Goal: Task Accomplishment & Management: Use online tool/utility

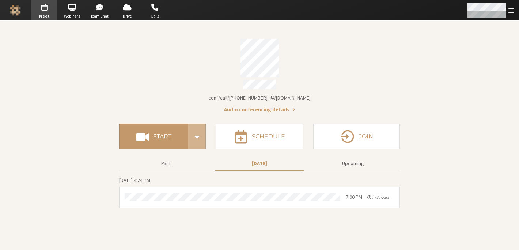
click at [511, 10] on span "Open menu" at bounding box center [511, 10] width 5 height 7
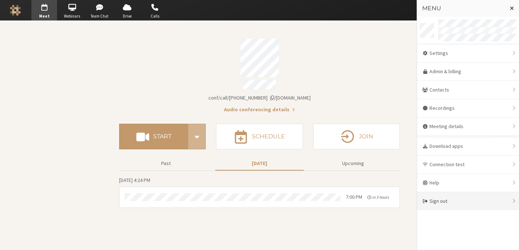
click at [470, 196] on div "Sign out" at bounding box center [468, 201] width 102 height 18
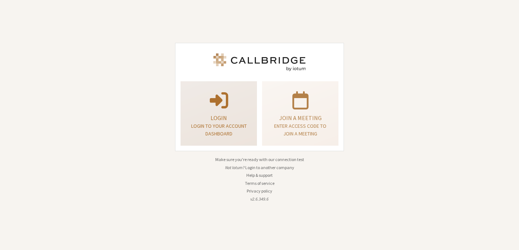
click at [220, 110] on div "Login Login to your account dashboard" at bounding box center [219, 113] width 68 height 59
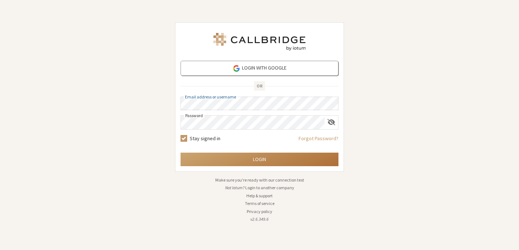
click at [267, 159] on button "Login" at bounding box center [260, 160] width 158 height 14
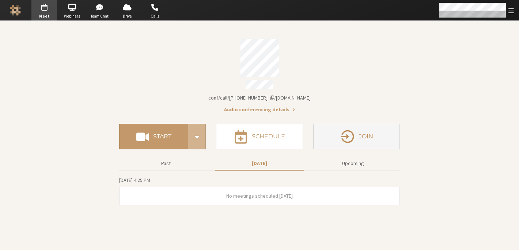
click at [354, 142] on button "Join" at bounding box center [356, 137] width 87 height 26
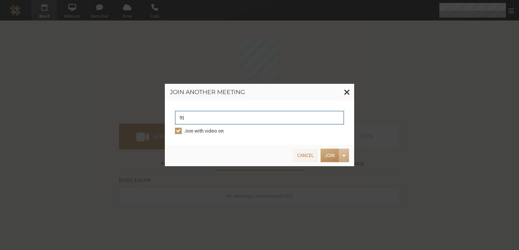
type input "9168685"
click at [330, 156] on button "Join" at bounding box center [330, 156] width 18 height 14
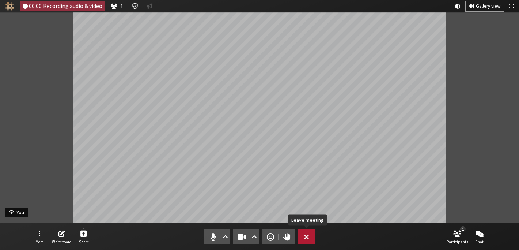
click at [309, 235] on span "Leave meeting" at bounding box center [306, 237] width 5 height 10
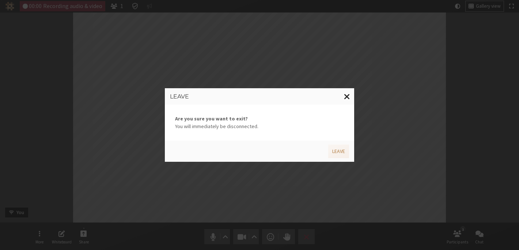
click at [345, 97] on span "Close modal" at bounding box center [347, 96] width 6 height 9
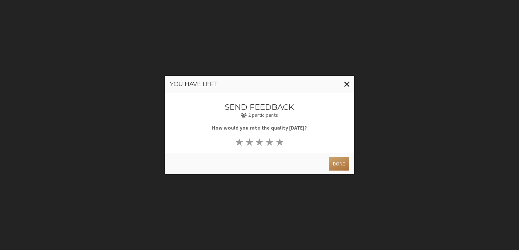
click at [342, 168] on button "Done" at bounding box center [339, 164] width 20 height 14
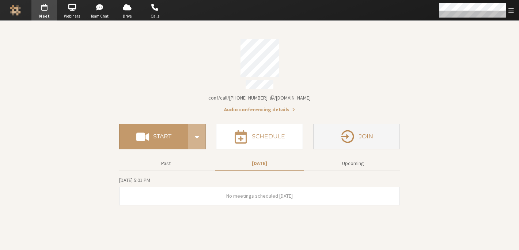
click at [355, 141] on button "Join" at bounding box center [356, 137] width 87 height 26
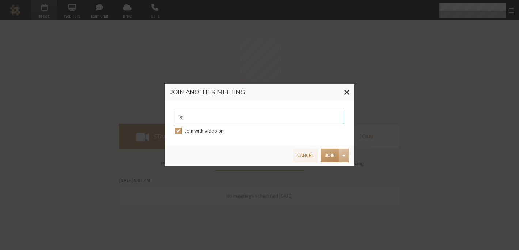
type input "9168685"
click at [327, 152] on button "Join" at bounding box center [330, 156] width 18 height 14
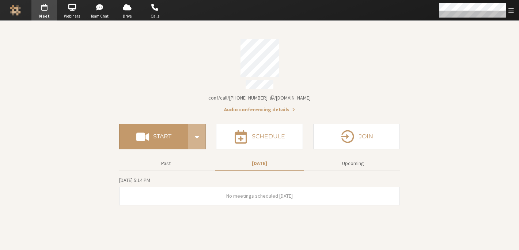
click at [435, 141] on section "Meeting link iotum.callbridge.rocks/conf/call/7919820 Audio conferencing detail…" at bounding box center [259, 135] width 519 height 229
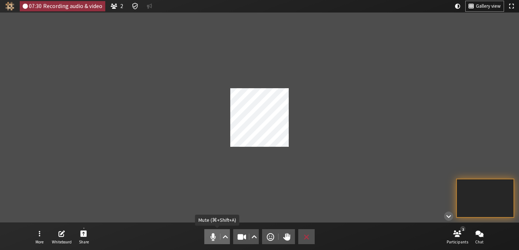
click at [206, 238] on button "Audio" at bounding box center [217, 236] width 26 height 15
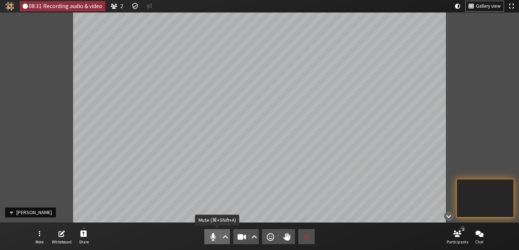
click at [217, 233] on span "Mute (⌘+Shift+A)" at bounding box center [213, 237] width 10 height 10
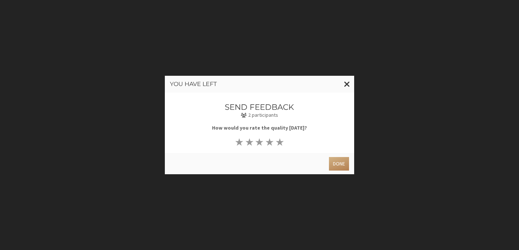
click at [328, 170] on div "Done" at bounding box center [259, 163] width 189 height 21
click at [336, 169] on button "Done" at bounding box center [339, 164] width 20 height 14
